Goal: Task Accomplishment & Management: Manage account settings

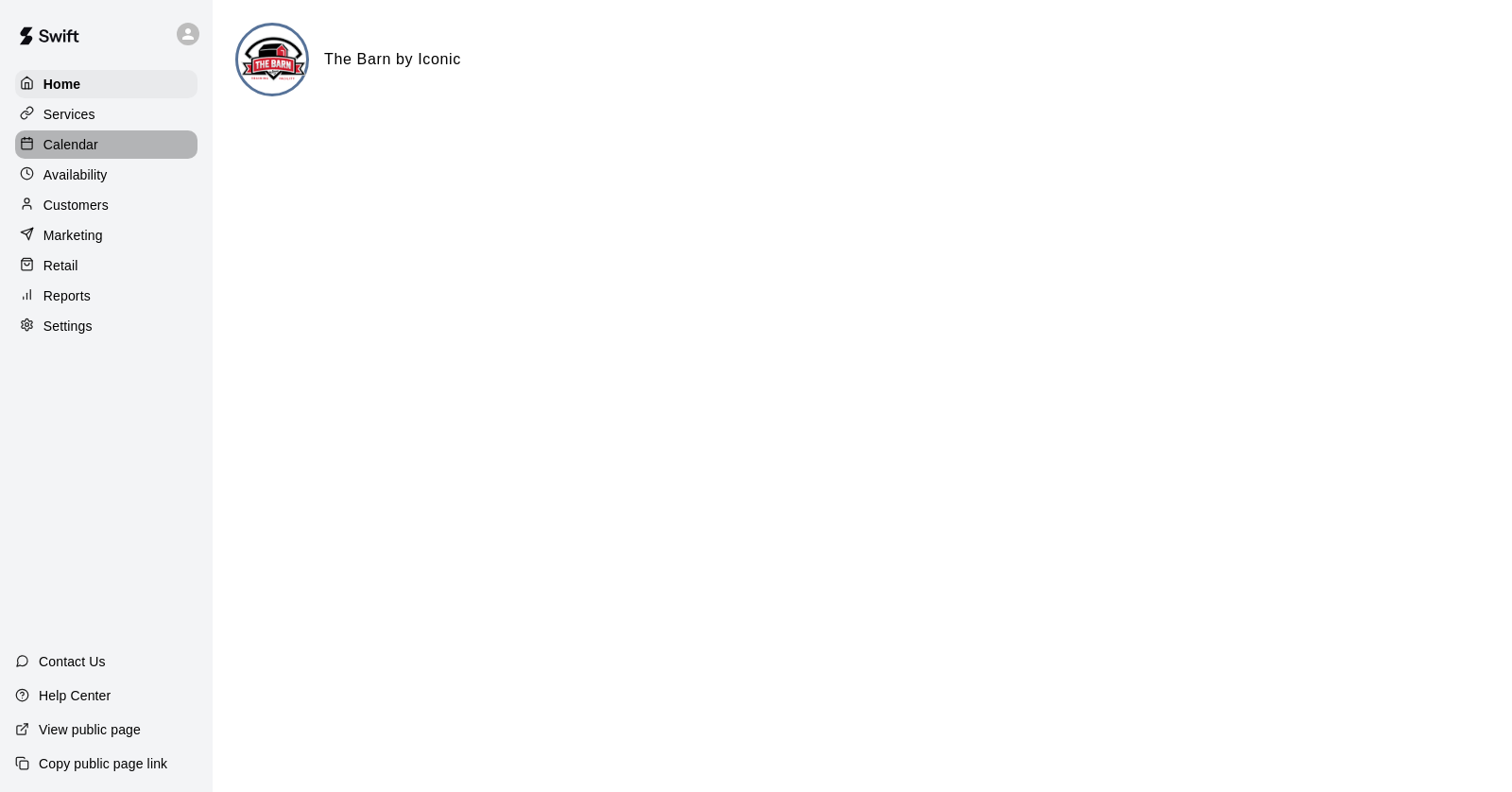
click at [75, 140] on p "Calendar" at bounding box center [70, 144] width 54 height 19
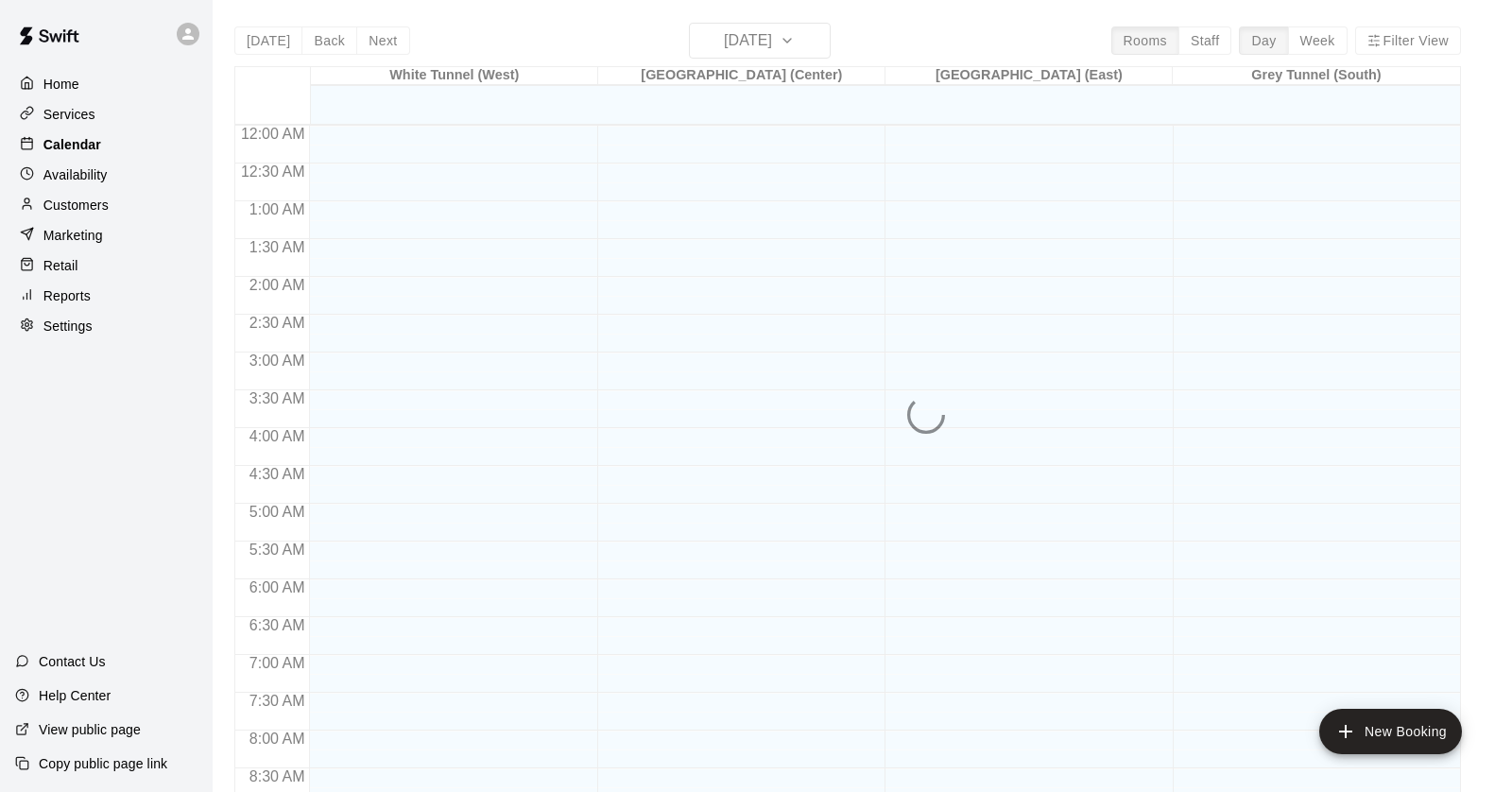
scroll to position [1069, 0]
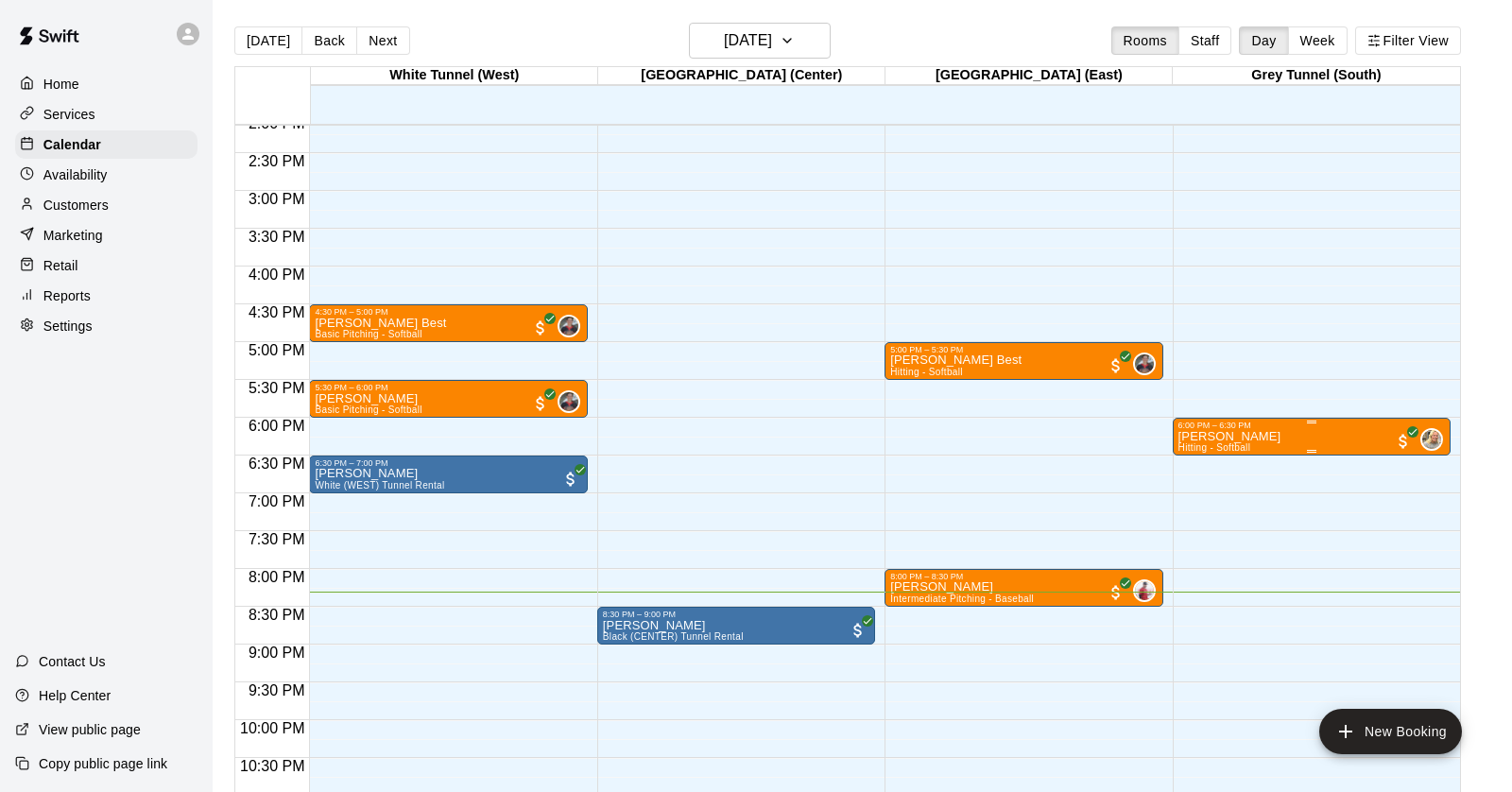
click at [1237, 436] on p "[PERSON_NAME]" at bounding box center [1230, 436] width 103 height 0
click at [1200, 455] on icon "edit" at bounding box center [1196, 454] width 23 height 23
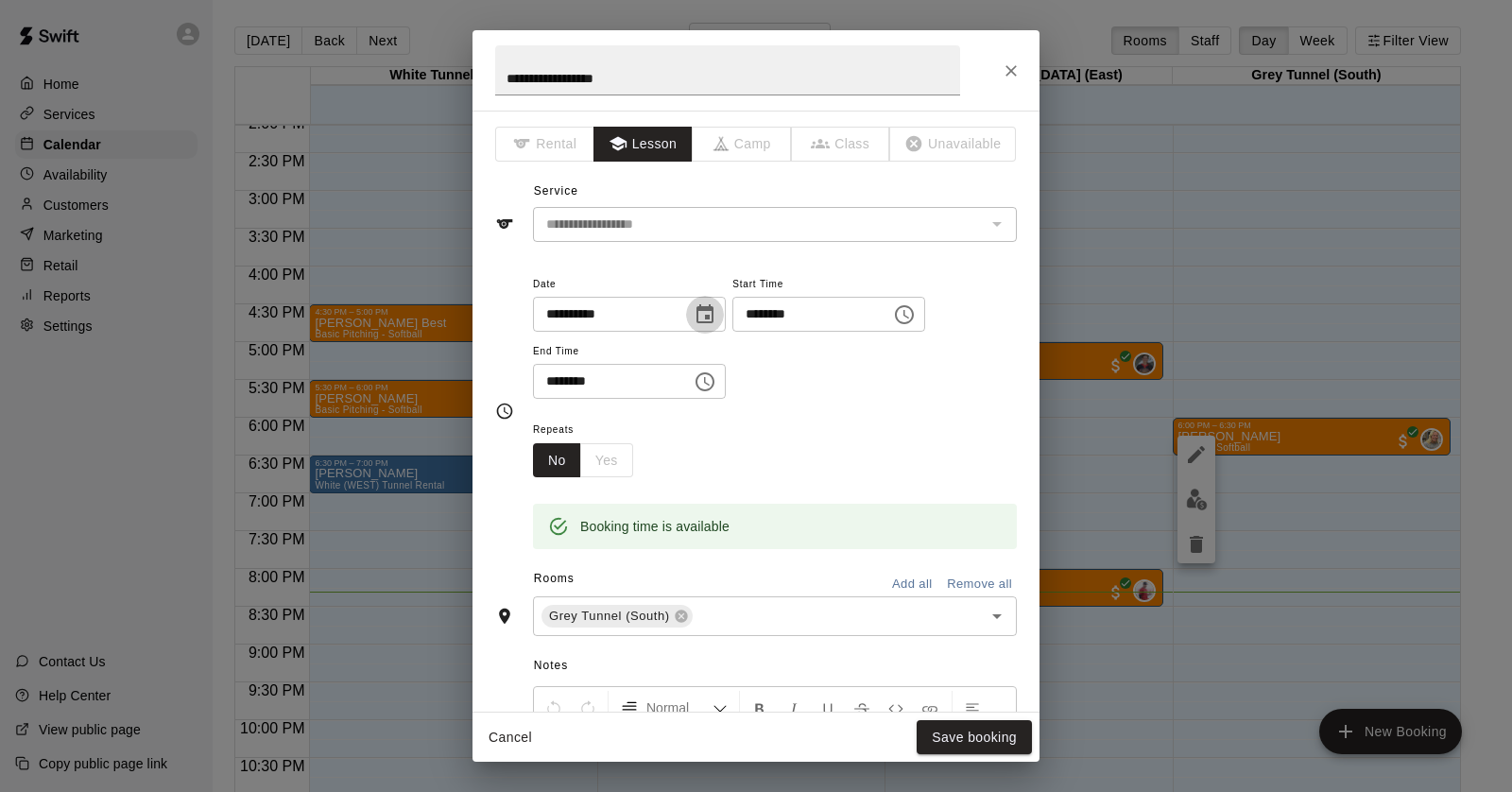
click at [713, 315] on icon "Choose date, selected date is Oct 13, 2025" at bounding box center [704, 313] width 17 height 19
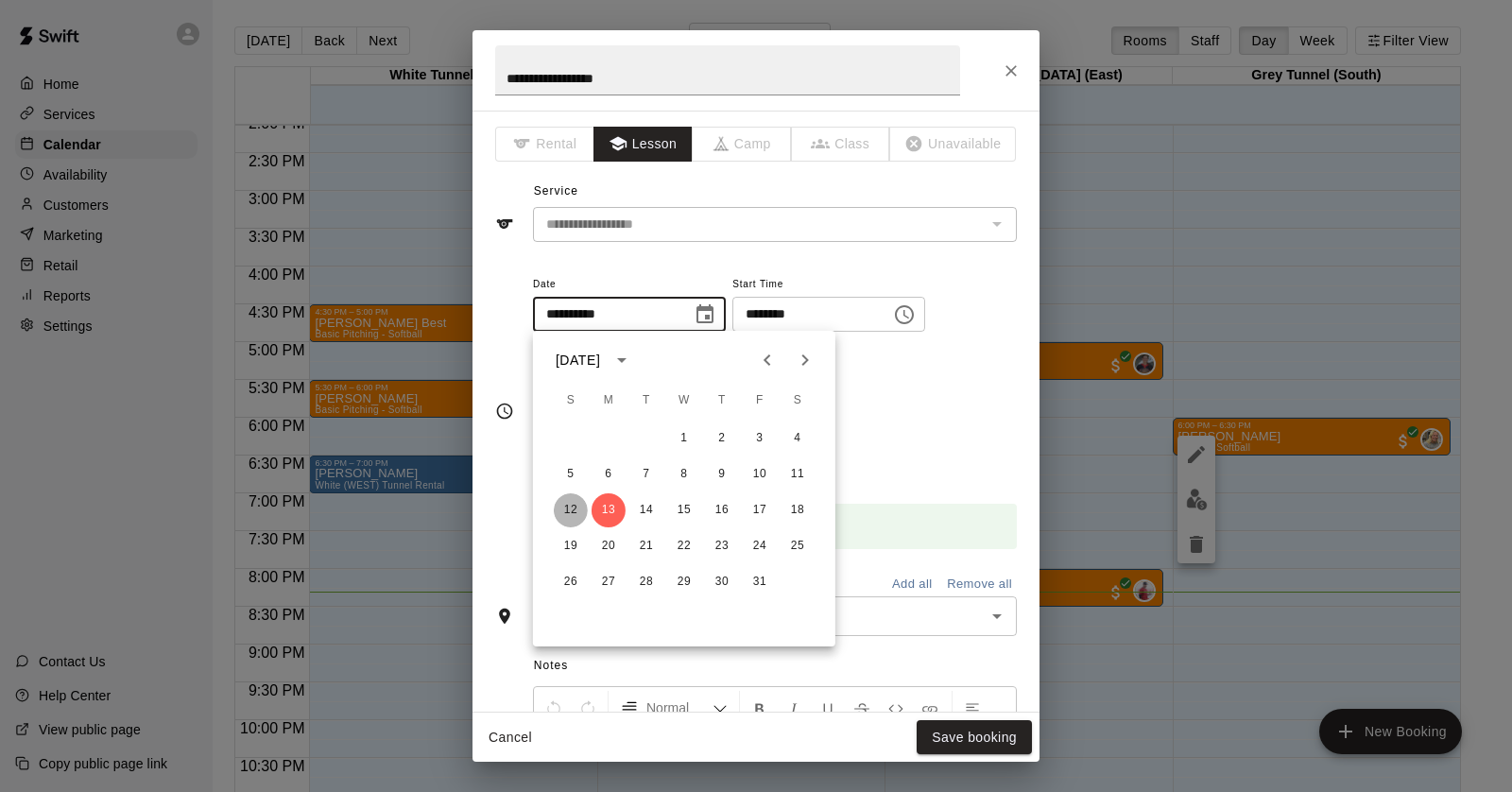
click at [569, 507] on button "12" at bounding box center [571, 510] width 34 height 34
type input "**********"
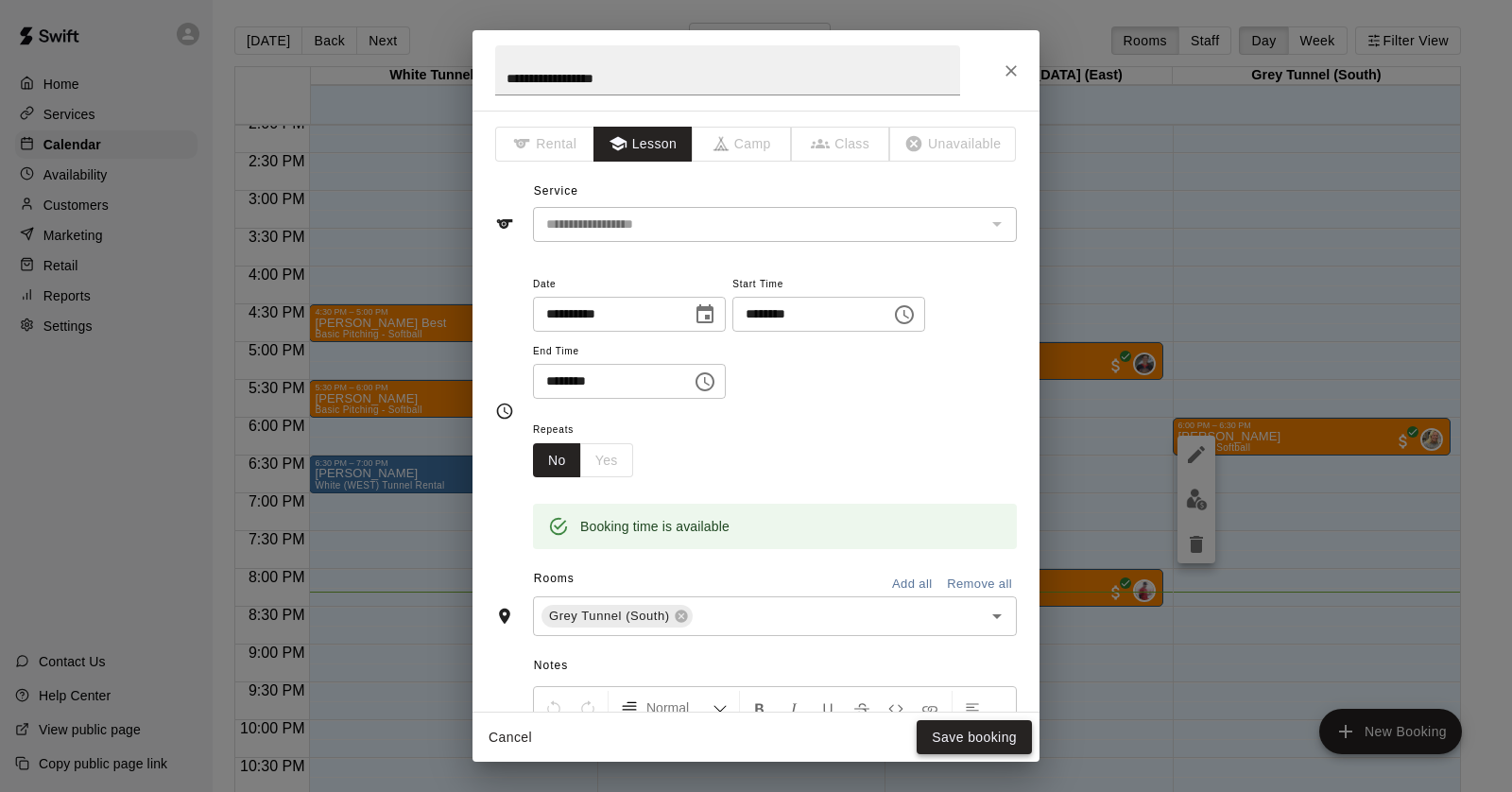
click at [961, 727] on button "Save booking" at bounding box center [974, 737] width 116 height 35
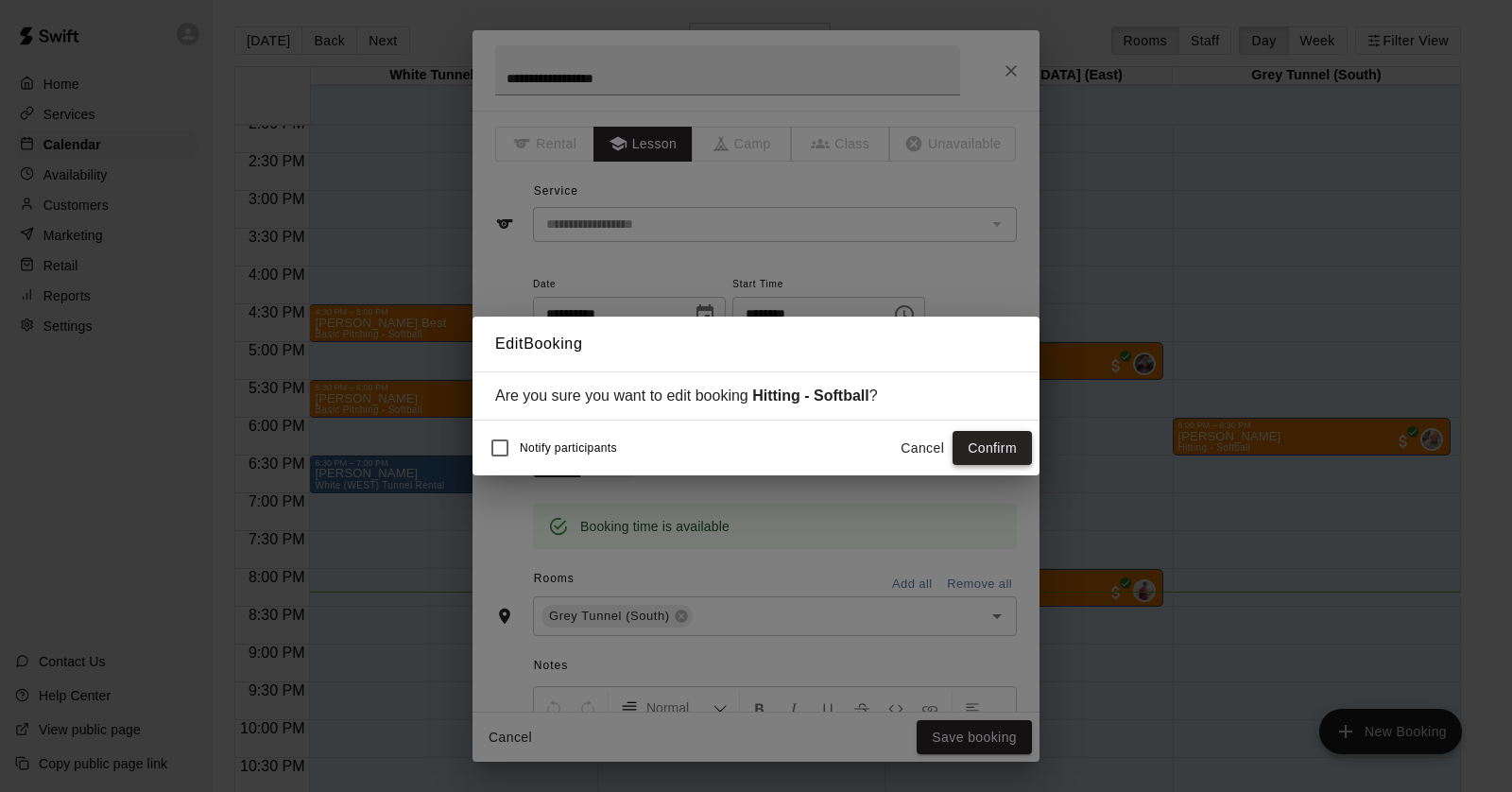
click at [990, 449] on button "Confirm" at bounding box center [992, 447] width 79 height 35
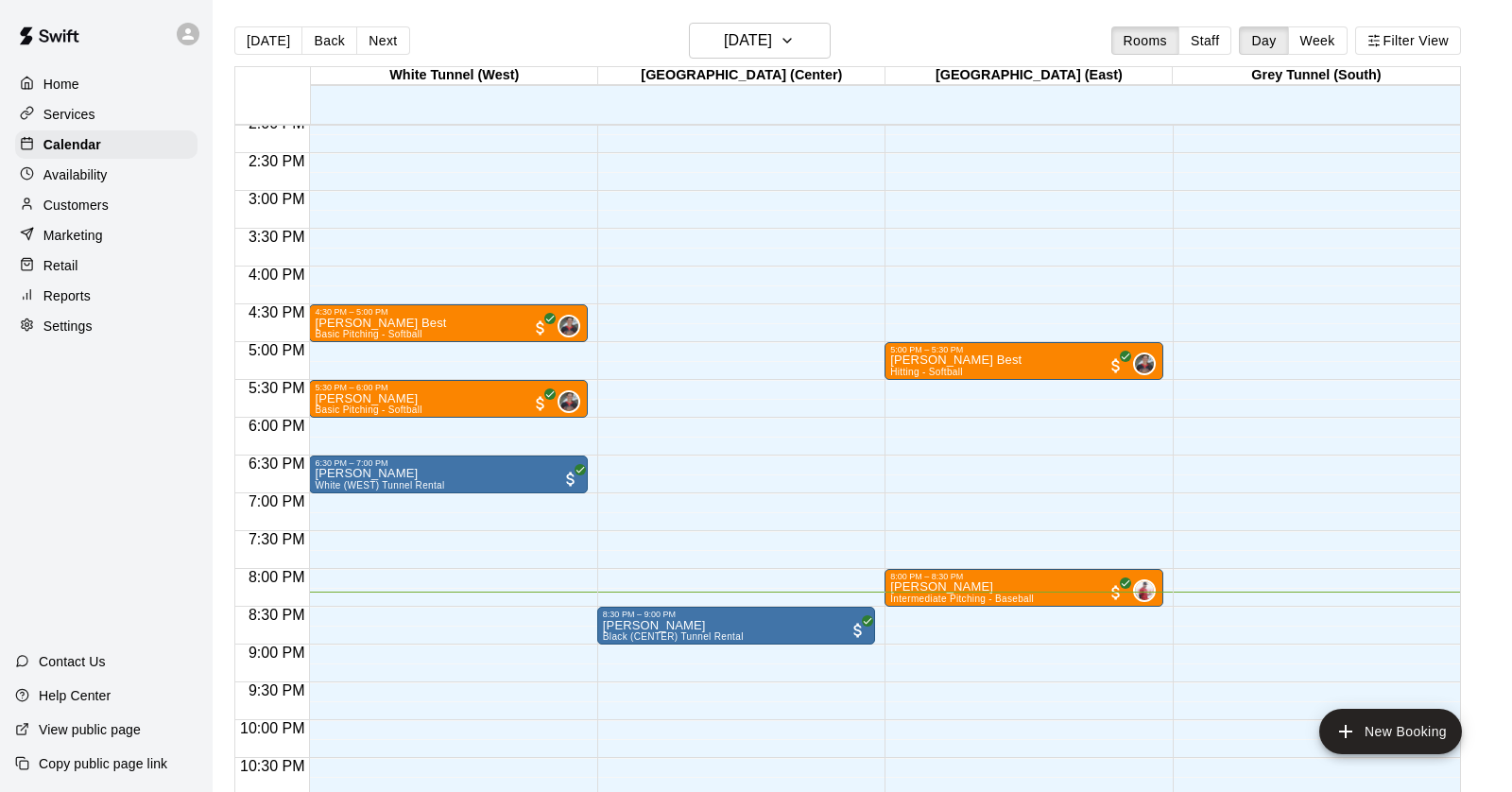
click at [82, 175] on p "Availability" at bounding box center [75, 174] width 64 height 19
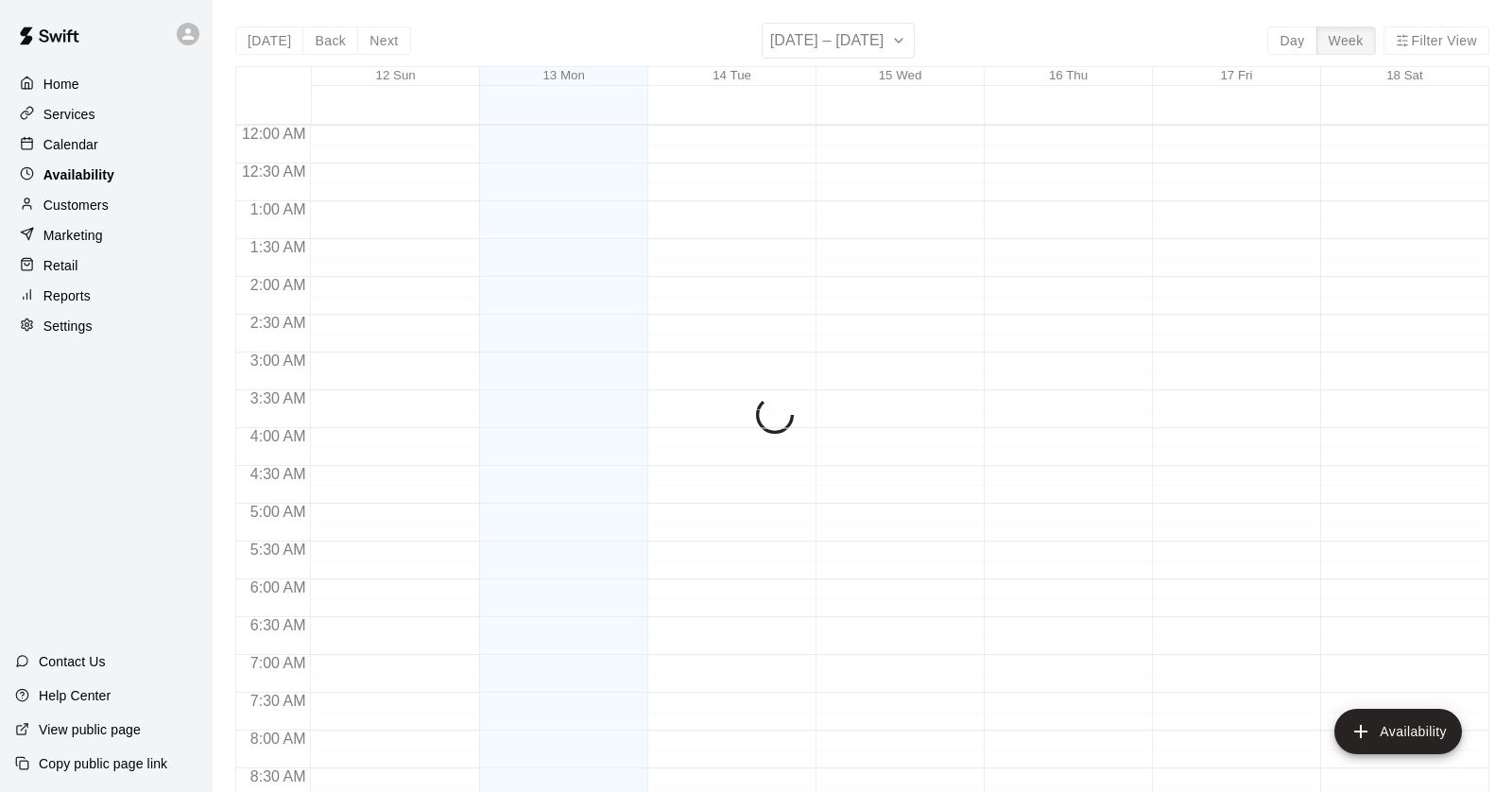
scroll to position [1125, 0]
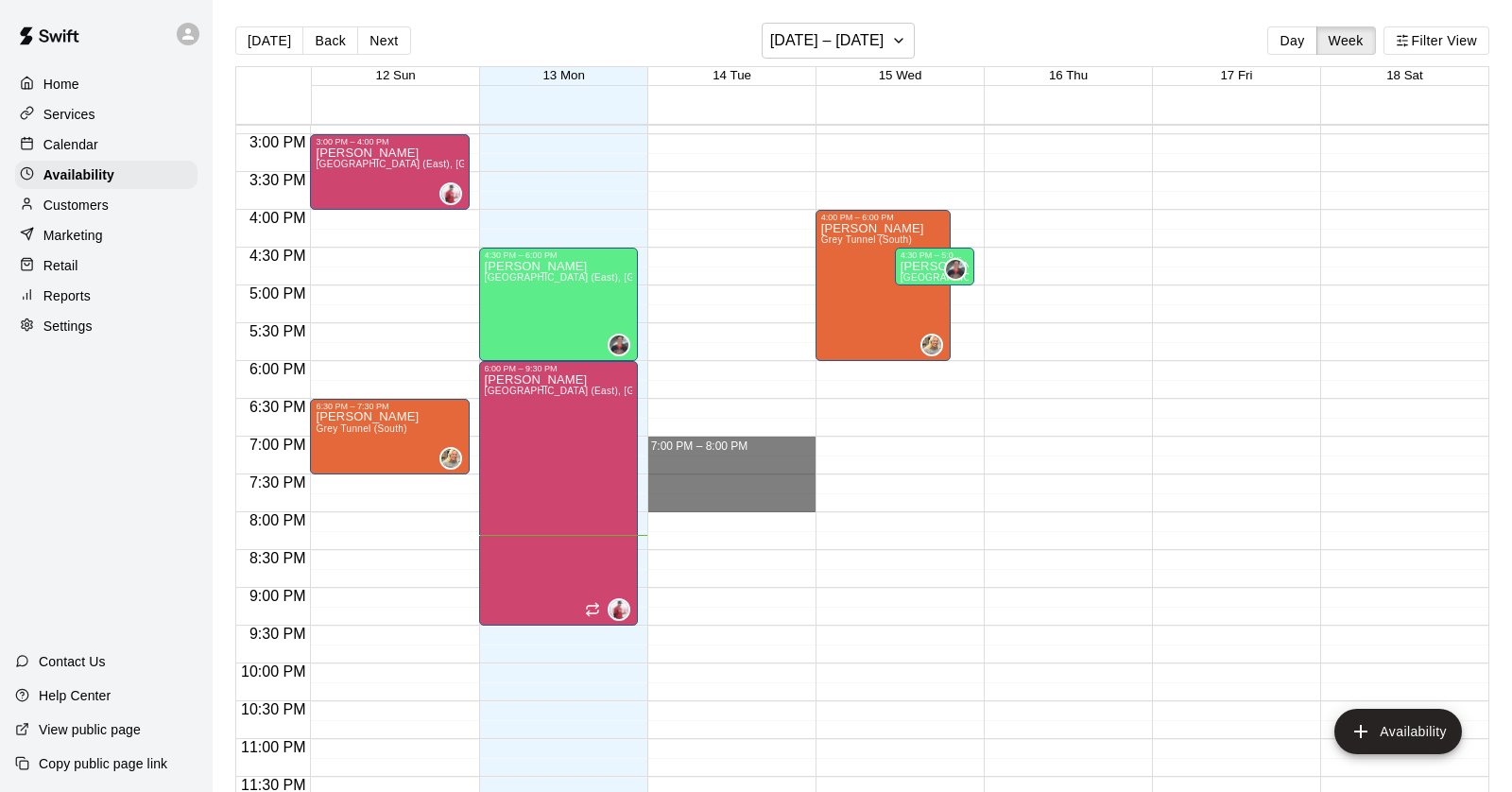
drag, startPoint x: 711, startPoint y: 437, endPoint x: 715, endPoint y: 496, distance: 59.1
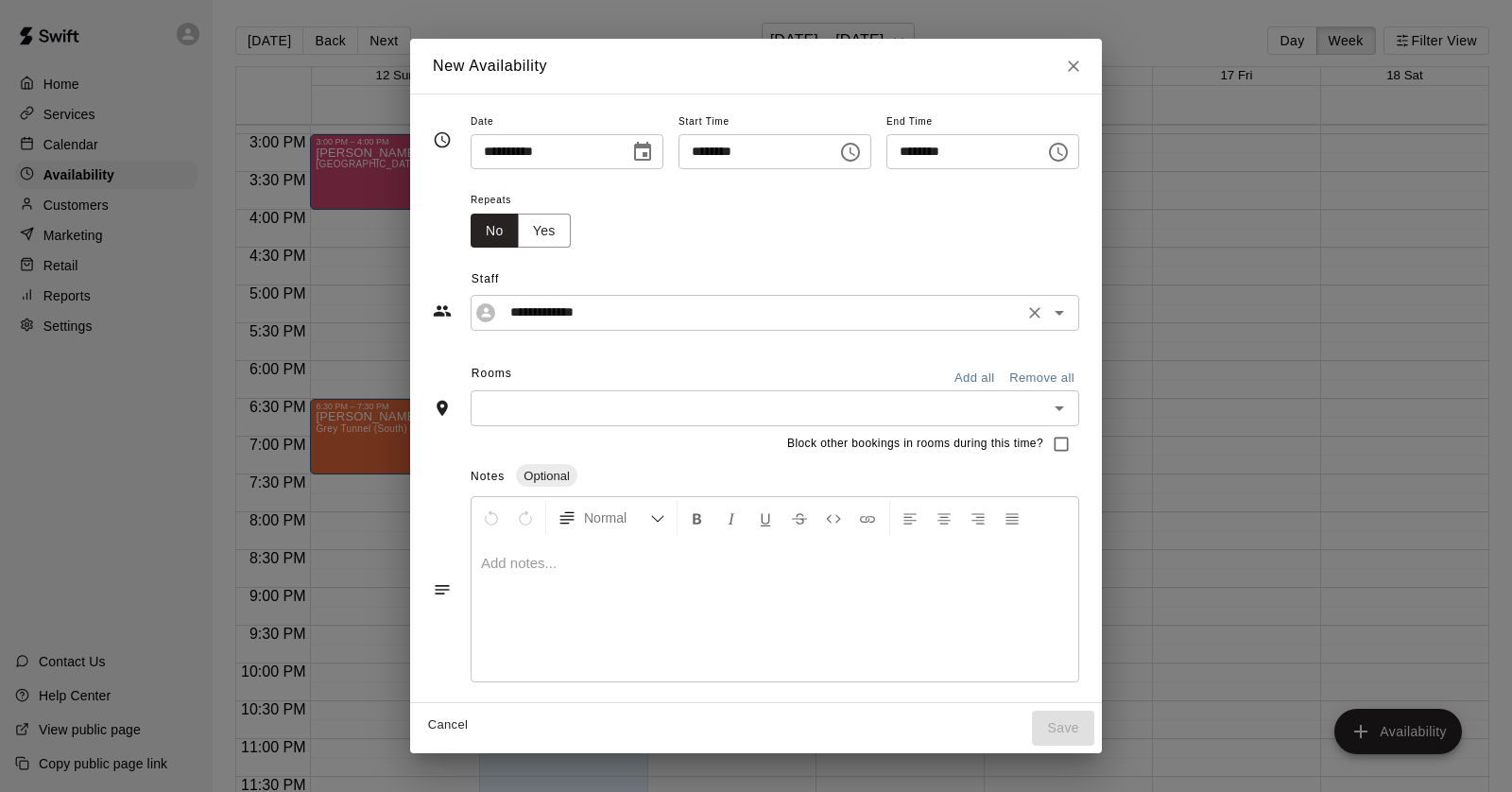
click at [626, 325] on div "**********" at bounding box center [774, 311] width 608 height 35
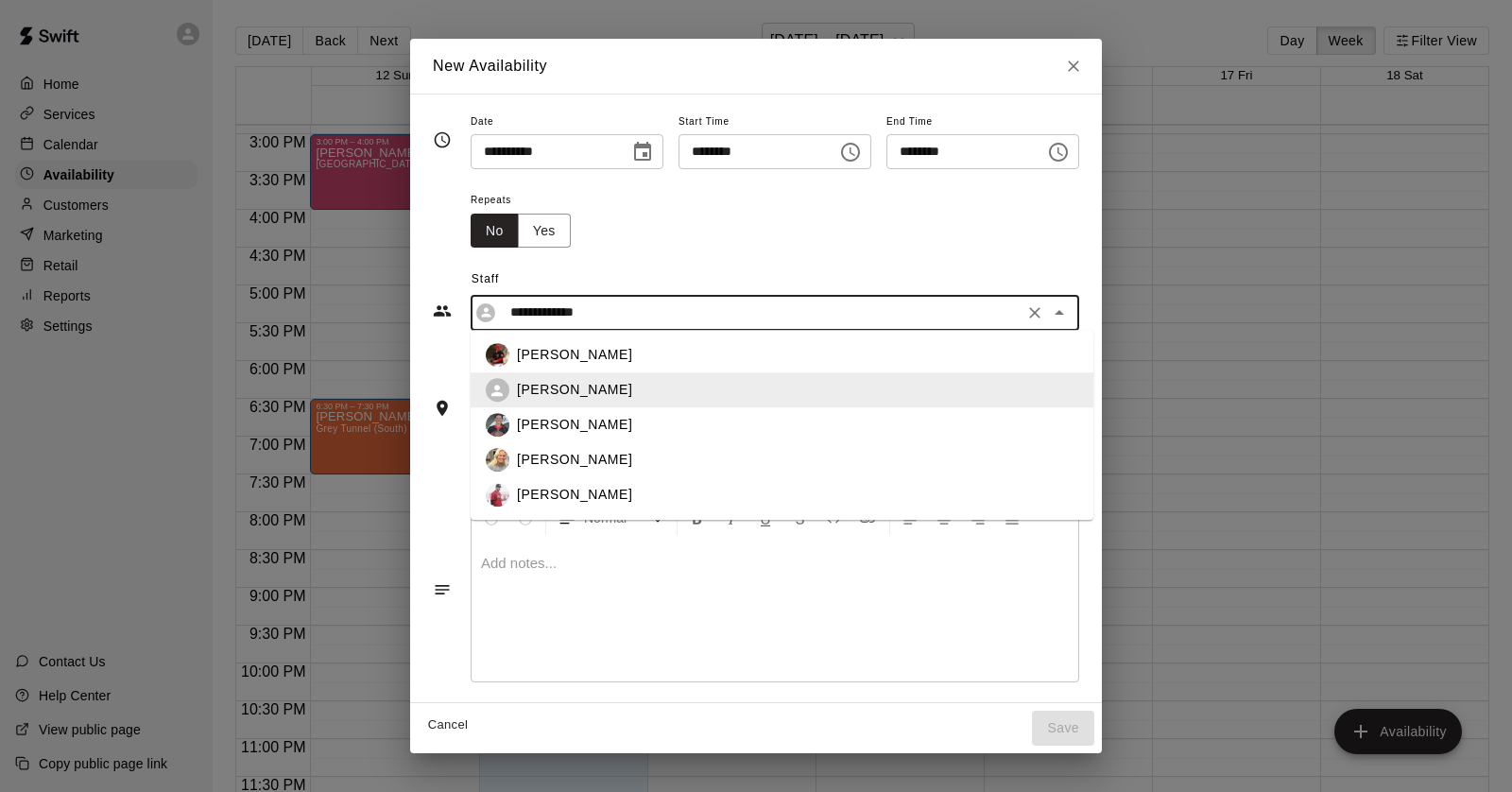
click at [620, 490] on div "[PERSON_NAME]" at bounding box center [797, 496] width 561 height 20
type input "**********"
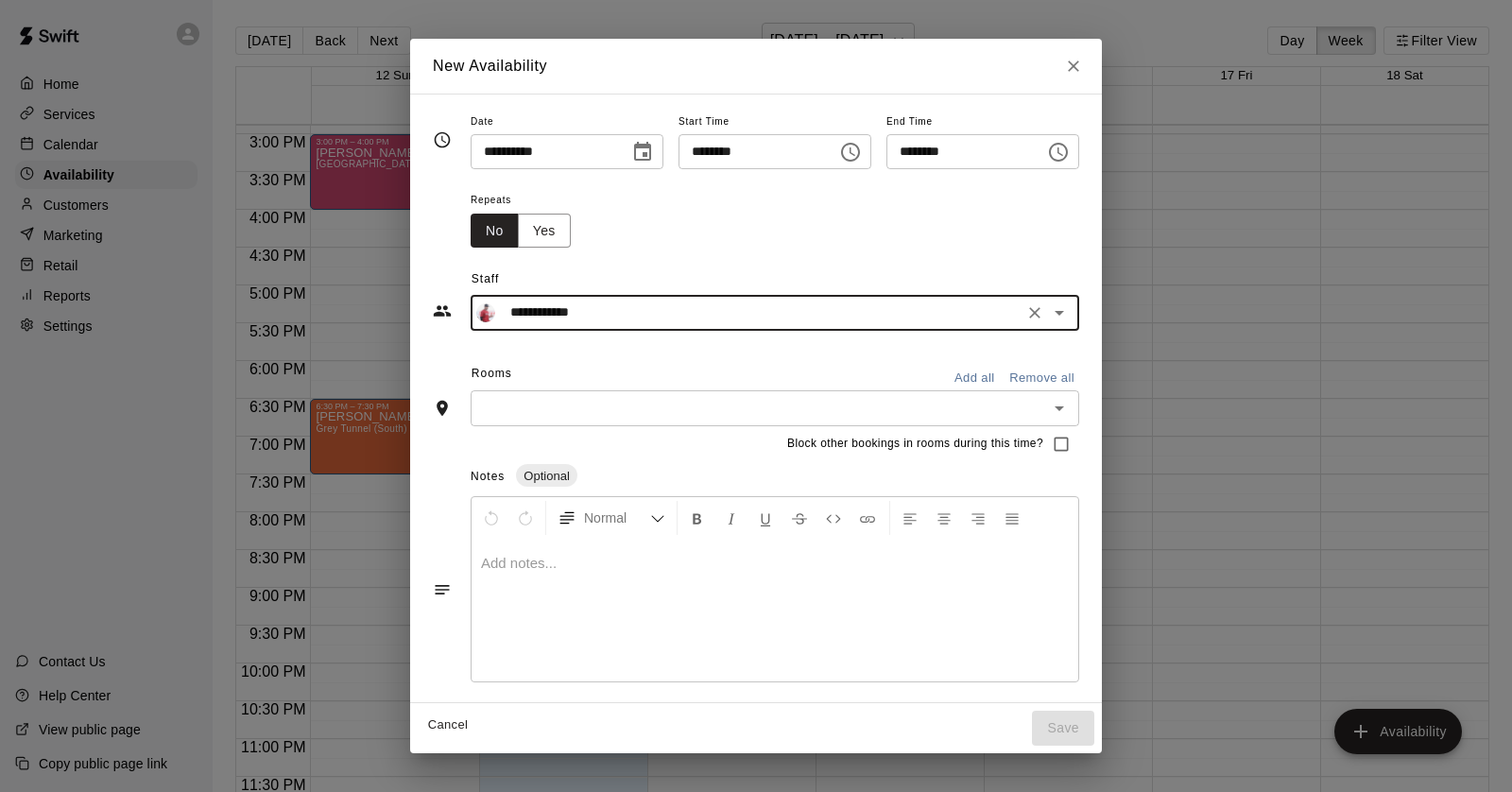
click at [987, 376] on button "Add all" at bounding box center [974, 378] width 60 height 30
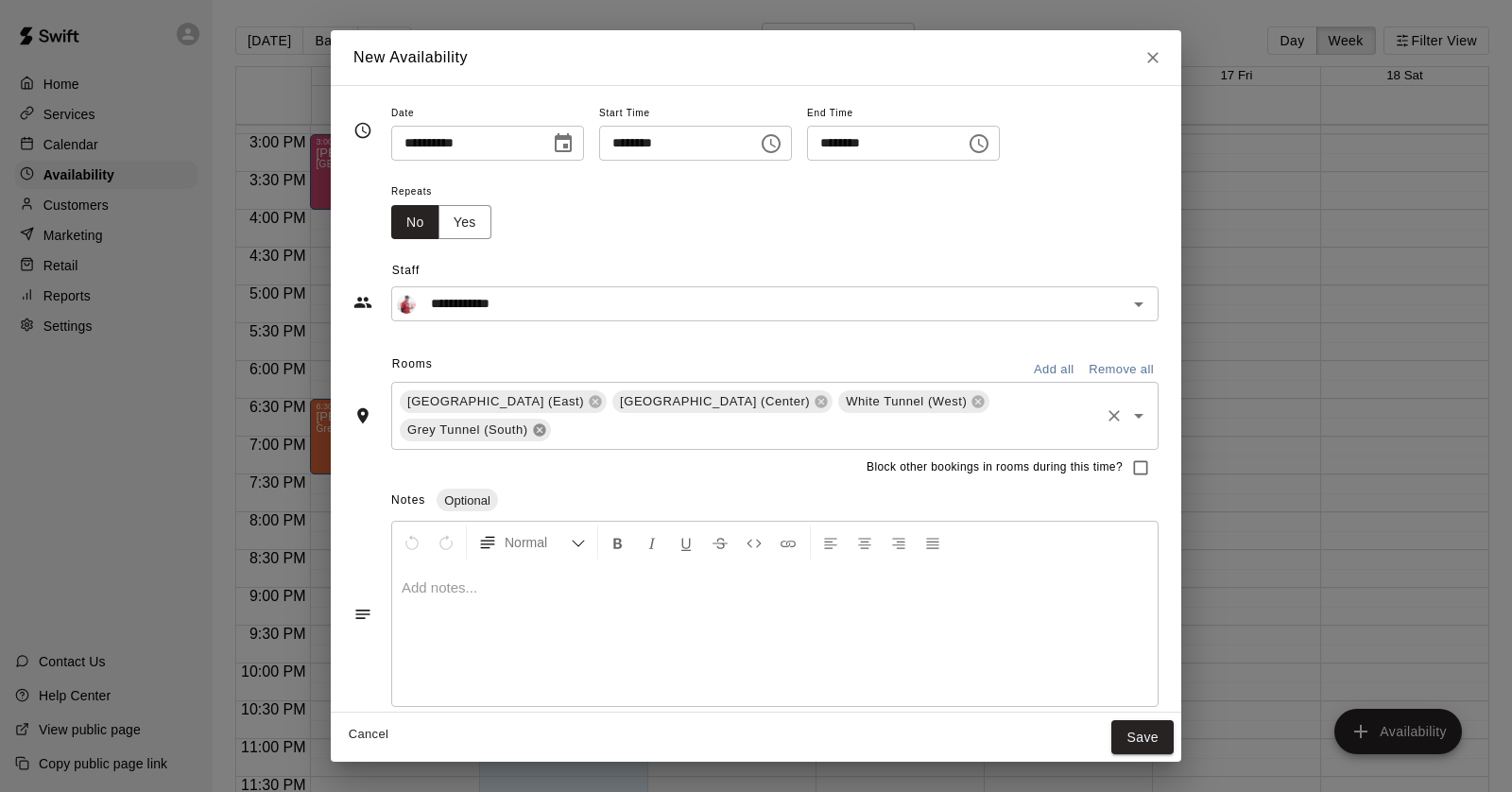
click at [545, 425] on icon at bounding box center [539, 431] width 12 height 12
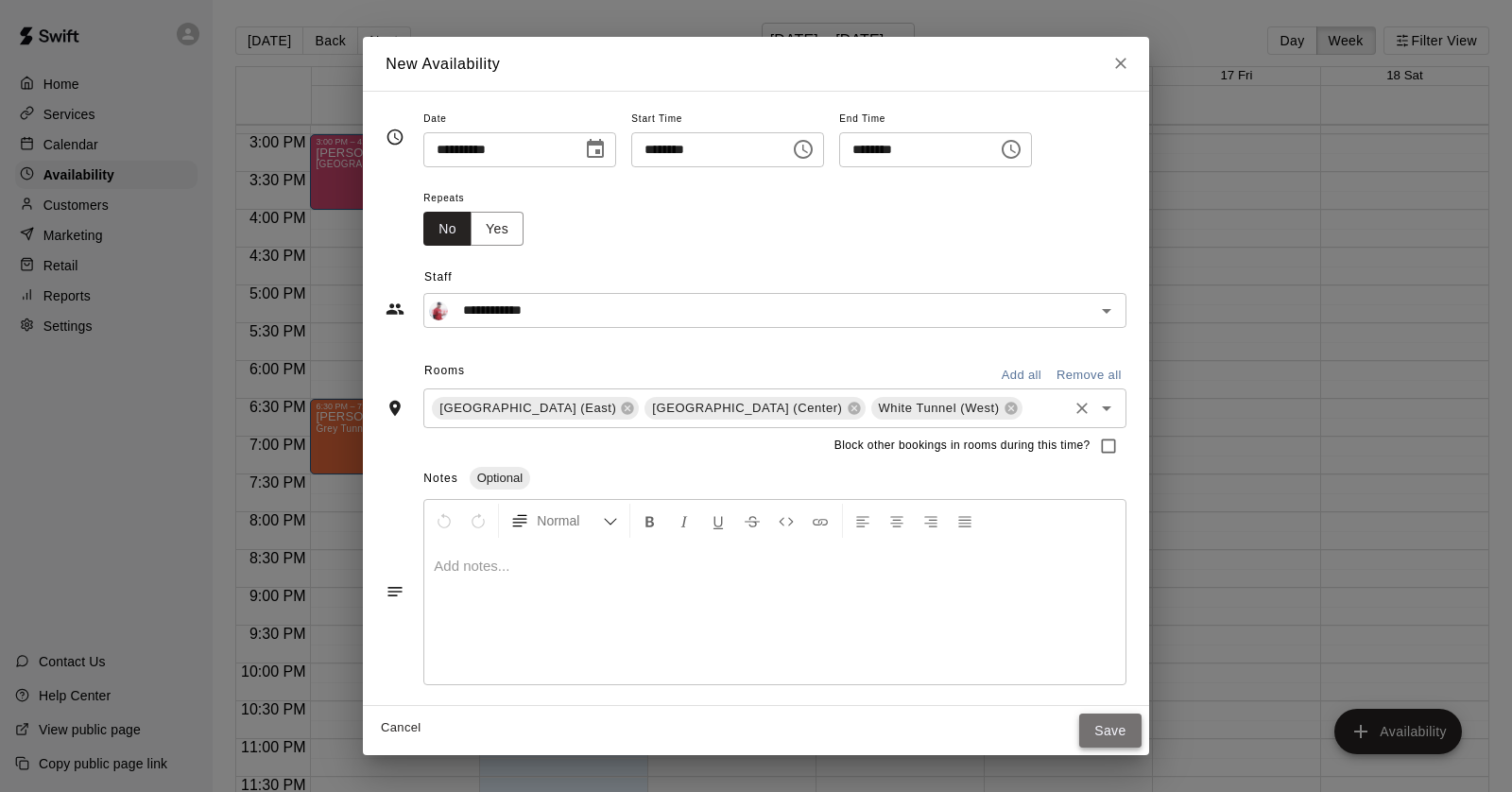
click at [1078, 727] on button "Save" at bounding box center [1109, 730] width 62 height 35
